Goal: Task Accomplishment & Management: Complete application form

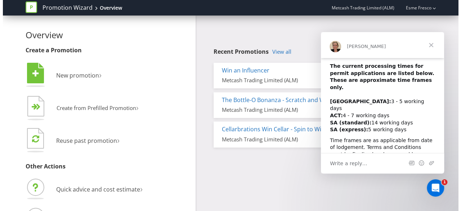
scroll to position [20, 0]
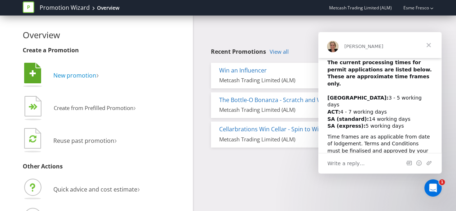
click at [75, 75] on span "New promotion" at bounding box center [74, 75] width 43 height 8
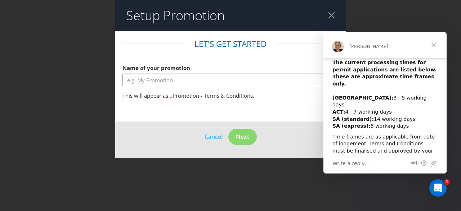
click at [433, 45] on span "Close" at bounding box center [434, 45] width 26 height 26
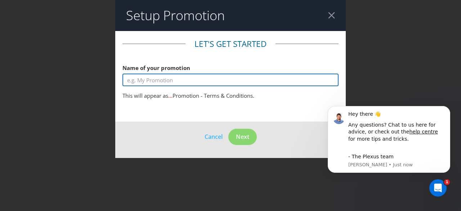
click at [212, 79] on input "text" at bounding box center [230, 79] width 216 height 13
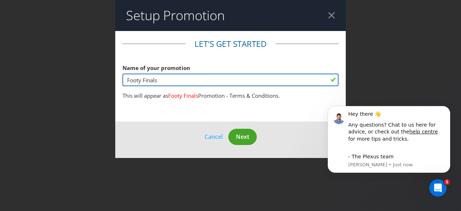
type input "Footy Finals"
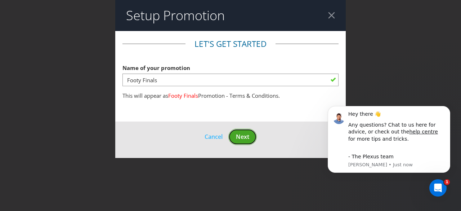
click at [249, 140] on span "Next" at bounding box center [242, 137] width 13 height 8
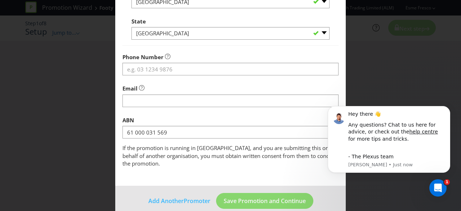
scroll to position [259, 0]
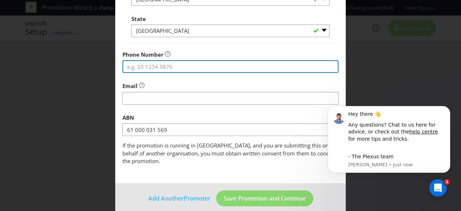
click at [205, 67] on input "tel" at bounding box center [230, 66] width 216 height 13
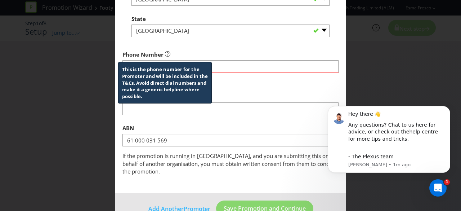
click at [167, 53] on icon at bounding box center [168, 53] width 2 height 3
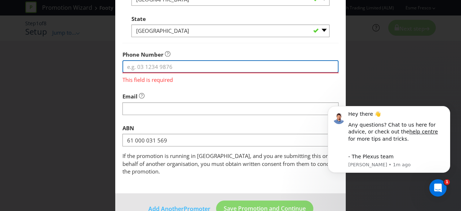
click at [221, 66] on input "tel" at bounding box center [230, 66] width 216 height 13
click at [160, 67] on input "tel" at bounding box center [230, 66] width 216 height 13
paste input "+61 2 9741 3000"
type input "+61 2 9741 3000"
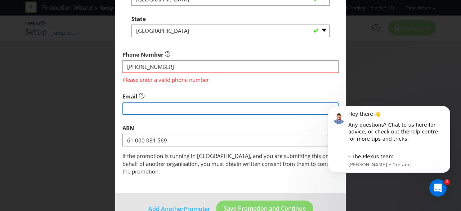
click at [170, 112] on input "string" at bounding box center [230, 108] width 216 height 13
type input "esme.fresco@metcash.com"
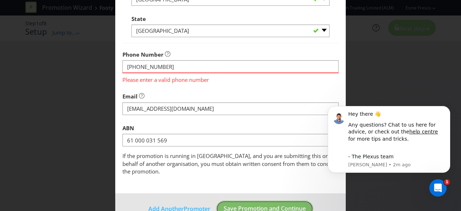
click at [261, 205] on button "Save Promotion and Continue" at bounding box center [264, 208] width 97 height 16
click at [247, 200] on button "Save Promotion and Continue" at bounding box center [264, 208] width 97 height 16
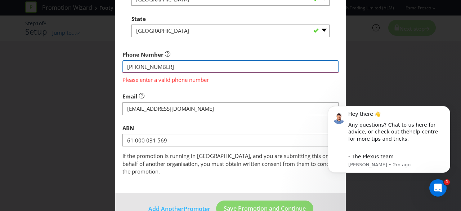
drag, startPoint x: 135, startPoint y: 64, endPoint x: 103, endPoint y: 61, distance: 32.6
click at [103, 61] on div "Add Promoter Promoter Information Company Name Metcash Trading Limited (ALM) Wh…" at bounding box center [230, 105] width 461 height 211
type input "0297413000"
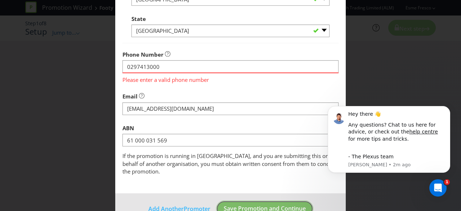
click at [282, 202] on footer "Add Another Promoter Save Promotion and Continue" at bounding box center [230, 211] width 231 height 36
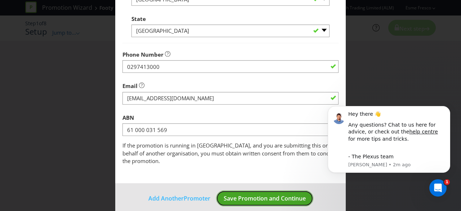
click at [249, 194] on span "Save Promotion and Continue" at bounding box center [265, 198] width 82 height 8
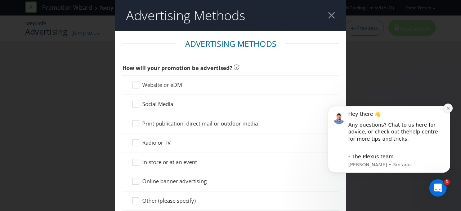
click at [447, 105] on button "Dismiss notification" at bounding box center [447, 107] width 9 height 9
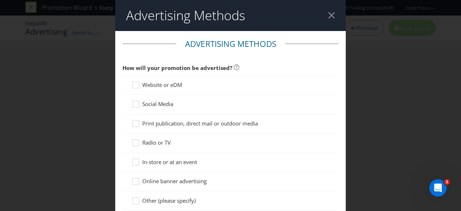
click at [132, 108] on div at bounding box center [231, 108] width 198 height 1
click at [138, 108] on div at bounding box center [231, 108] width 198 height 1
click at [134, 103] on div at bounding box center [136, 102] width 4 height 4
click at [0, 0] on input "Social Media" at bounding box center [0, 0] width 0 height 0
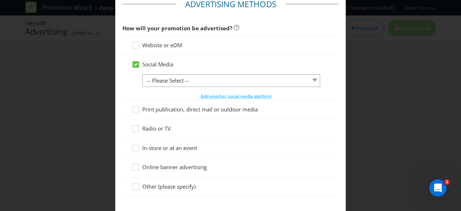
scroll to position [41, 0]
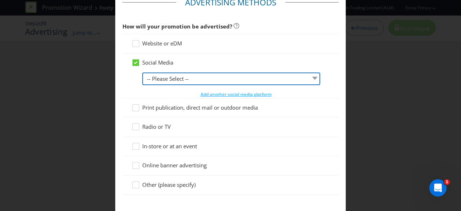
click at [298, 76] on select "-- Please Select -- Facebook X Instagram Snapchat LinkedIn Pinterest Tumblr You…" at bounding box center [231, 78] width 178 height 13
click at [142, 72] on select "-- Please Select -- Facebook X Instagram Snapchat LinkedIn Pinterest Tumblr You…" at bounding box center [231, 78] width 178 height 13
click at [293, 83] on select "-- Please Select -- Facebook X Instagram Snapchat LinkedIn Pinterest Tumblr You…" at bounding box center [231, 78] width 178 height 13
select select "INSTAGRAM"
click at [142, 72] on select "-- Please Select -- Facebook X Instagram Snapchat LinkedIn Pinterest Tumblr You…" at bounding box center [231, 78] width 178 height 13
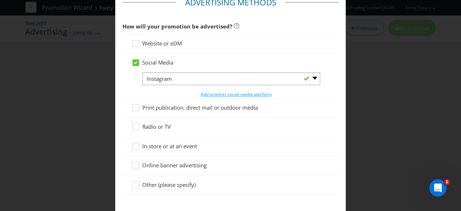
click at [256, 98] on div "Print publication, direct mail or outdoor media" at bounding box center [230, 107] width 216 height 19
click at [248, 95] on span "Add another social media platform" at bounding box center [236, 94] width 71 height 6
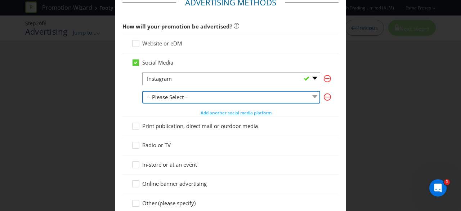
click at [244, 96] on select "-- Please Select -- Facebook X Instagram Snapchat LinkedIn Pinterest Tumblr You…" at bounding box center [231, 97] width 178 height 13
select select "FACEBOOK"
click at [142, 91] on select "-- Please Select -- Facebook X Instagram Snapchat LinkedIn Pinterest Tumblr You…" at bounding box center [231, 97] width 178 height 13
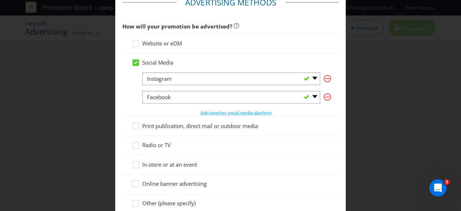
click at [333, 114] on div "Social Media -- Please Select -- Facebook X Instagram Snapchat LinkedIn Pintere…" at bounding box center [230, 84] width 216 height 63
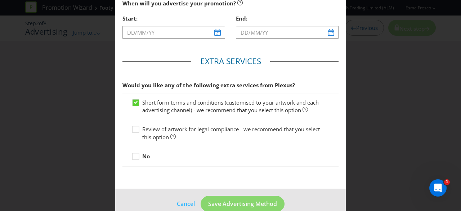
scroll to position [303, 0]
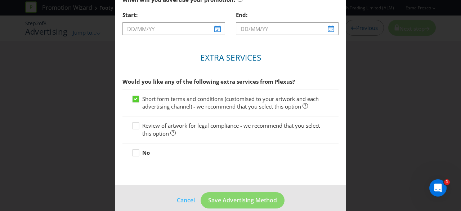
click at [385, 58] on div "Advertising Methods Advertising Methods How will your promotion be advertised? …" at bounding box center [230, 105] width 461 height 211
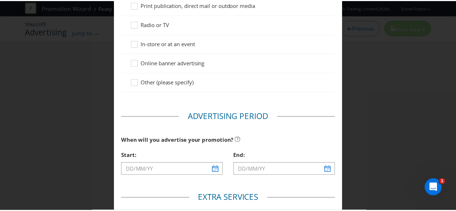
scroll to position [0, 0]
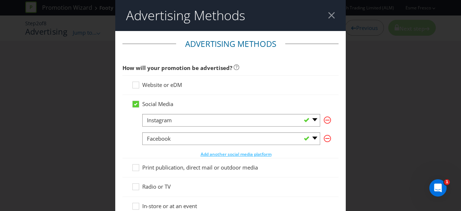
click at [328, 15] on div at bounding box center [331, 15] width 7 height 7
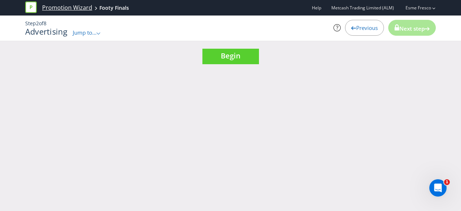
click at [85, 10] on link "Promotion Wizard" at bounding box center [67, 8] width 50 height 8
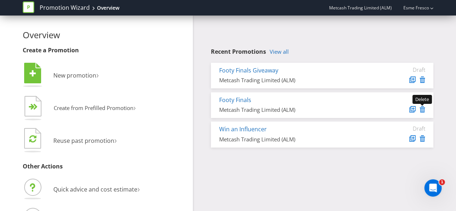
click at [422, 109] on icon at bounding box center [421, 109] width 5 height 6
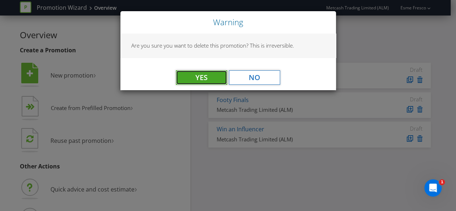
click at [204, 71] on button "Yes" at bounding box center [201, 77] width 51 height 14
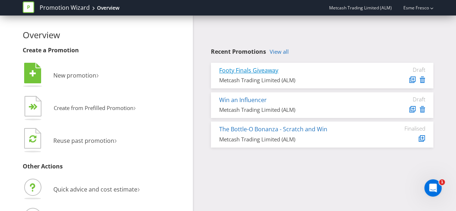
click at [239, 67] on link "Footy Finals Giveaway" at bounding box center [248, 70] width 59 height 8
